Goal: Task Accomplishment & Management: Complete application form

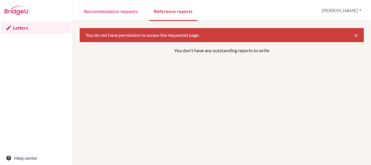
scroll to position [367, 0]
click at [121, 13] on link "Recommendation requests" at bounding box center [110, 11] width 63 height 20
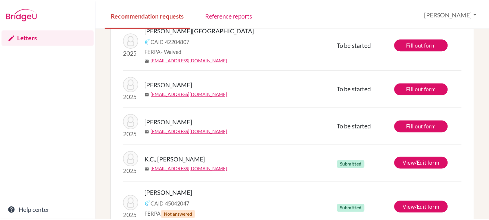
scroll to position [51, 0]
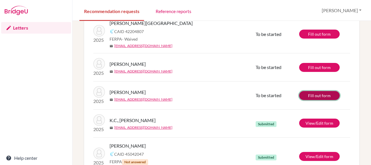
click at [310, 96] on link "Fill out form" at bounding box center [319, 95] width 41 height 9
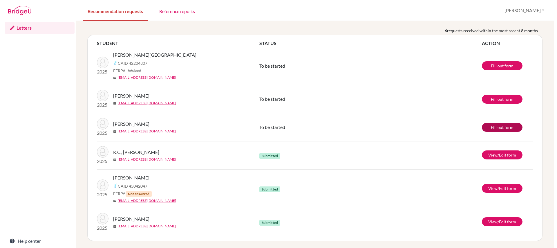
scroll to position [292, 0]
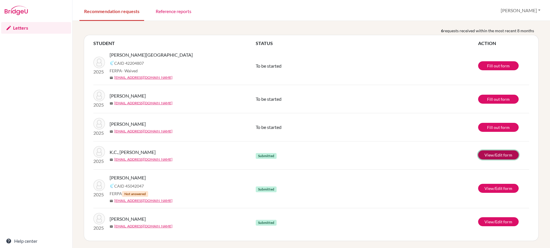
click at [371, 154] on link "View/Edit form" at bounding box center [498, 154] width 41 height 9
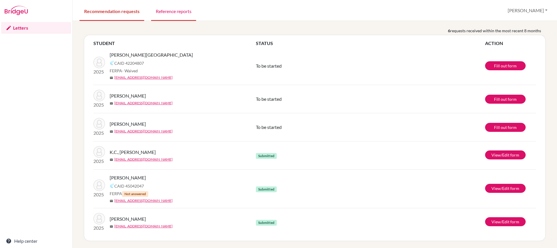
click at [167, 15] on link "Reference reports" at bounding box center [173, 11] width 45 height 20
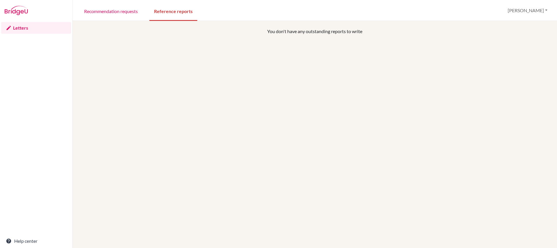
select select "English"
click at [119, 12] on link "Recommendation requests" at bounding box center [110, 11] width 63 height 20
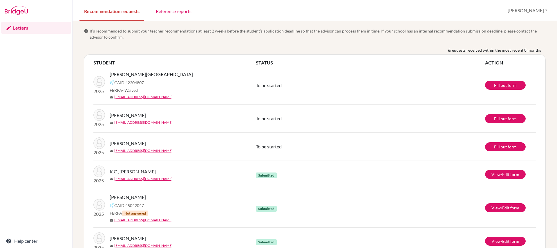
select select "English"
click at [30, 30] on link "Letters" at bounding box center [36, 28] width 70 height 12
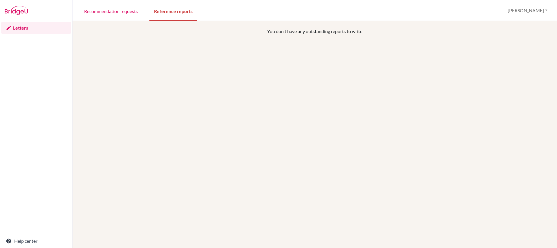
select select "English"
click at [112, 12] on link "Recommendation requests" at bounding box center [110, 11] width 63 height 20
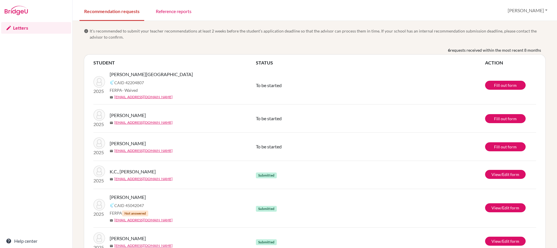
select select "English"
click at [100, 115] on img at bounding box center [99, 115] width 12 height 12
click at [126, 122] on link "[EMAIL_ADDRESS][DOMAIN_NAME]" at bounding box center [143, 122] width 58 height 5
